Goal: Task Accomplishment & Management: Use online tool/utility

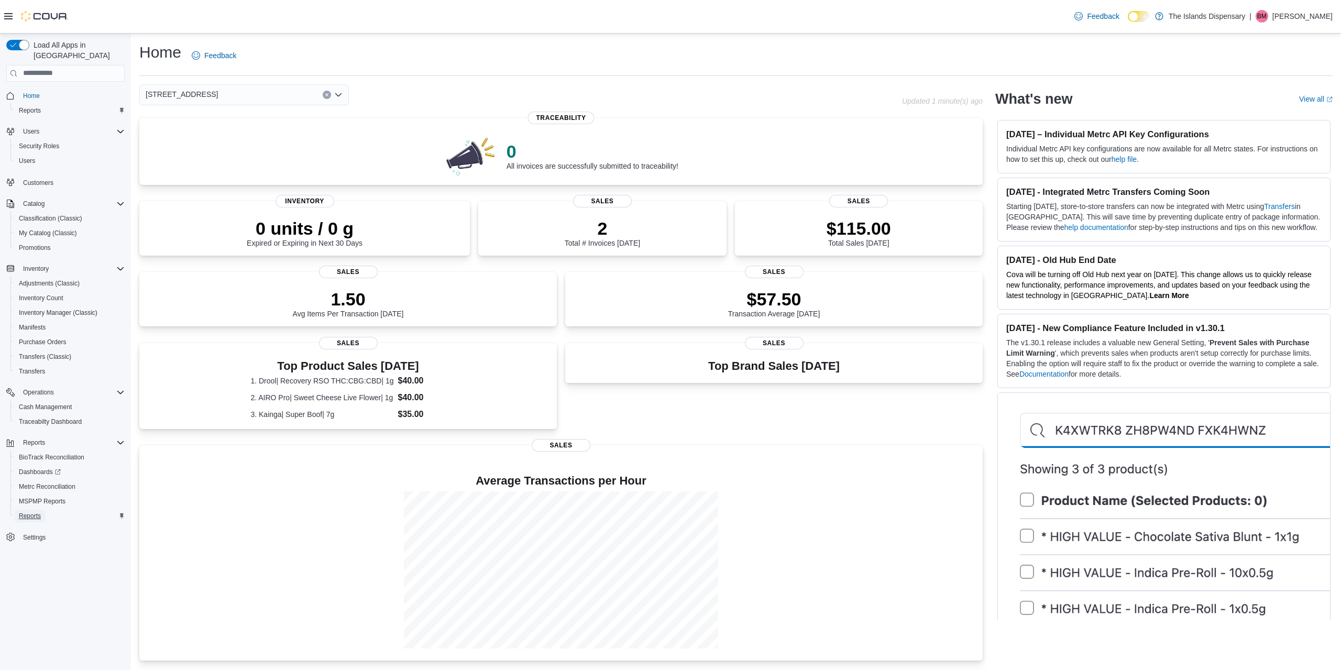
click at [42, 510] on link "Reports" at bounding box center [30, 516] width 30 height 13
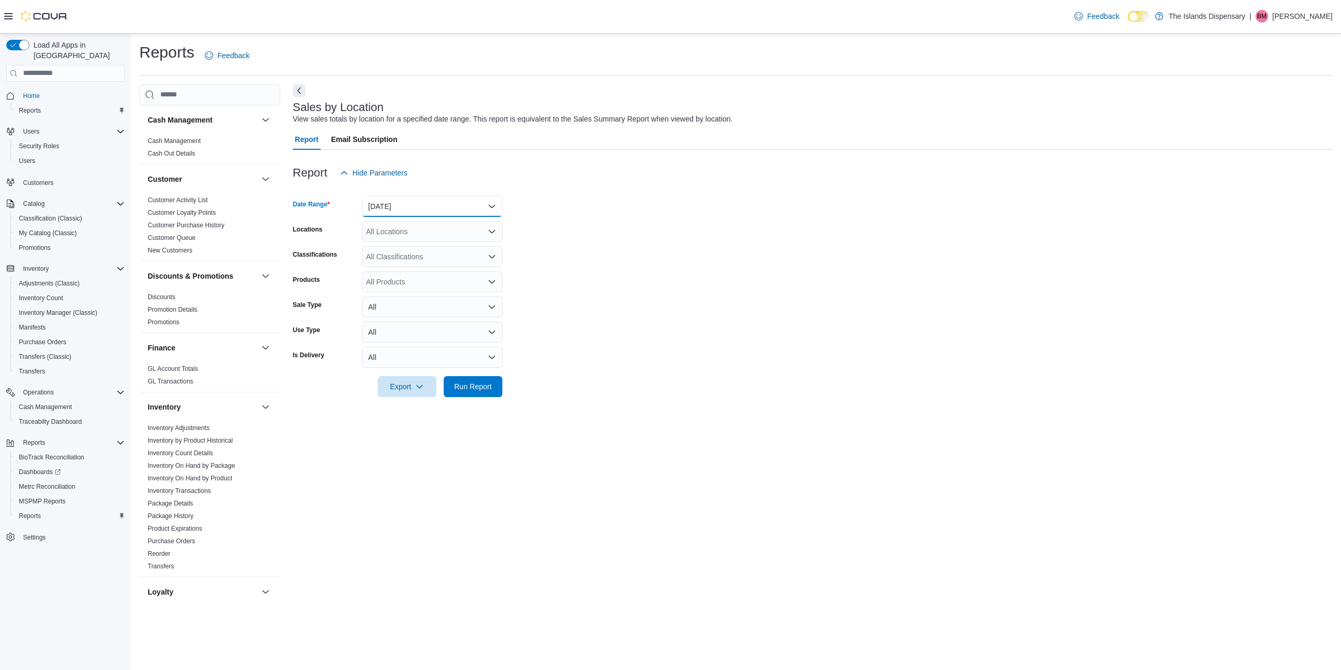
click at [448, 209] on button "[DATE]" at bounding box center [432, 206] width 140 height 21
click at [437, 245] on span "[DATE]" at bounding box center [438, 248] width 119 height 13
click at [497, 384] on button "Run Report" at bounding box center [473, 386] width 59 height 21
